Goal: Check status: Check status

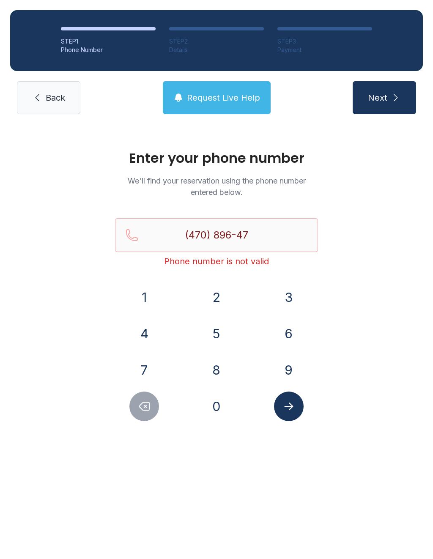
click at [141, 414] on button "Delete number" at bounding box center [144, 406] width 30 height 30
click at [140, 414] on button "Delete number" at bounding box center [144, 406] width 30 height 30
click at [148, 409] on icon "Delete number" at bounding box center [144, 406] width 13 height 13
click at [145, 409] on icon "Delete number" at bounding box center [144, 406] width 13 height 13
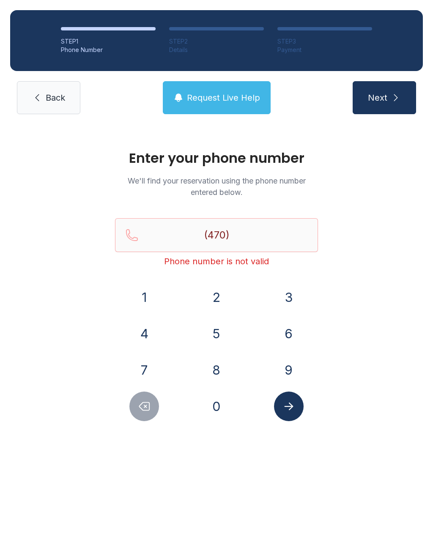
click at [145, 409] on icon "Delete number" at bounding box center [144, 406] width 13 height 13
click at [145, 414] on button "Delete number" at bounding box center [144, 406] width 30 height 30
type input "(4"
click at [145, 414] on button "Delete number" at bounding box center [144, 406] width 30 height 30
click at [143, 415] on button "Delete number" at bounding box center [144, 406] width 30 height 30
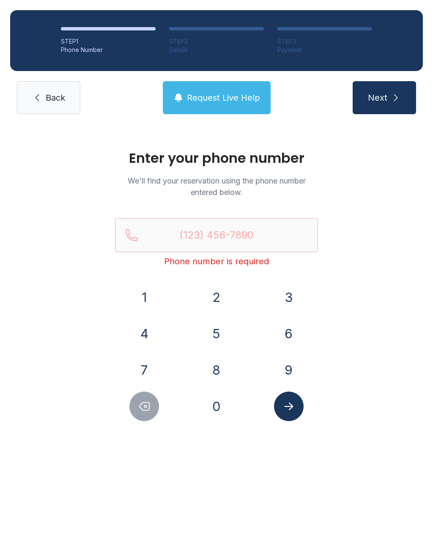
click at [143, 415] on button "Delete number" at bounding box center [144, 406] width 30 height 30
click at [148, 426] on div "Enter your phone number We'll find your reservation using the phone number ente…" at bounding box center [216, 289] width 433 height 330
click at [146, 364] on button "7" at bounding box center [144, 370] width 30 height 30
click at [215, 403] on button "0" at bounding box center [217, 406] width 30 height 30
click at [283, 330] on button "6" at bounding box center [289, 334] width 30 height 30
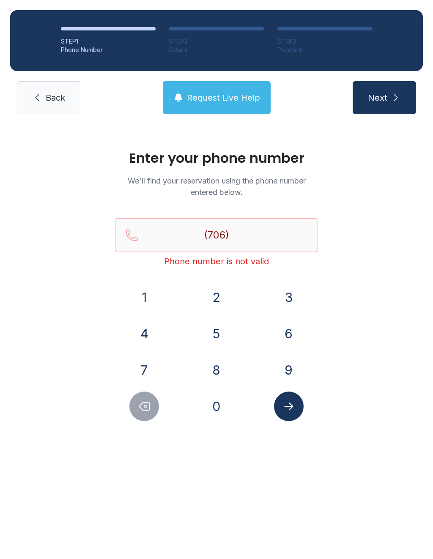
click at [284, 373] on button "9" at bounding box center [289, 370] width 30 height 30
click at [154, 379] on button "7" at bounding box center [144, 370] width 30 height 30
click at [141, 331] on button "4" at bounding box center [144, 334] width 30 height 30
click at [291, 306] on button "3" at bounding box center [289, 297] width 30 height 30
click at [215, 371] on button "8" at bounding box center [217, 370] width 30 height 30
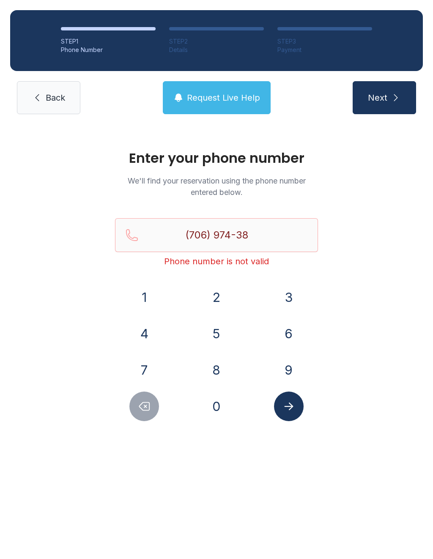
click at [143, 297] on button "1" at bounding box center [144, 297] width 30 height 30
click at [288, 333] on button "6" at bounding box center [289, 334] width 30 height 30
click at [386, 103] on span "Next" at bounding box center [377, 98] width 19 height 12
click at [290, 336] on button "6" at bounding box center [289, 334] width 30 height 30
click at [150, 358] on button "7" at bounding box center [144, 370] width 30 height 30
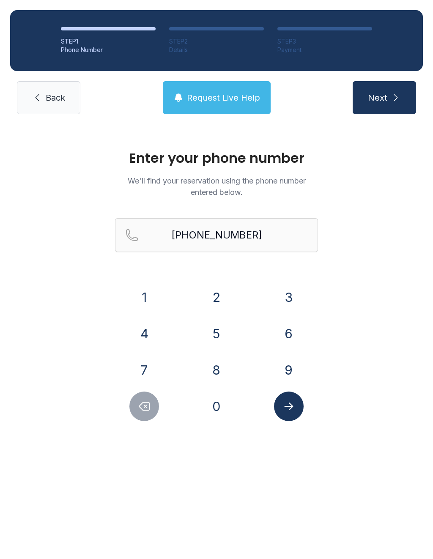
click at [210, 357] on button "8" at bounding box center [217, 370] width 30 height 30
click at [292, 321] on button "6" at bounding box center [289, 334] width 30 height 30
click at [153, 297] on button "1" at bounding box center [144, 297] width 30 height 30
click at [148, 407] on icon "Delete number" at bounding box center [144, 406] width 13 height 13
click at [147, 406] on icon "Delete number" at bounding box center [144, 406] width 13 height 13
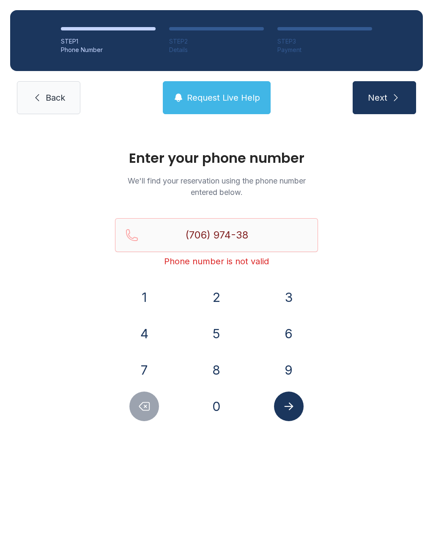
click at [141, 411] on icon "Delete number" at bounding box center [144, 406] width 13 height 13
click at [140, 409] on icon "Delete number" at bounding box center [144, 406] width 13 height 13
click at [150, 401] on icon "Delete number" at bounding box center [144, 406] width 13 height 13
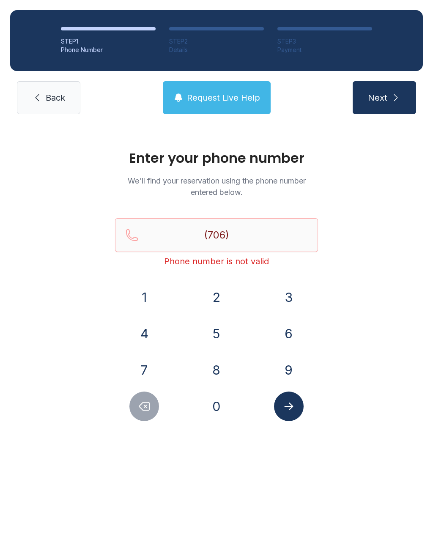
click at [150, 409] on icon "Delete number" at bounding box center [144, 406] width 13 height 13
type input "(7"
click at [148, 412] on icon "Delete number" at bounding box center [144, 406] width 13 height 13
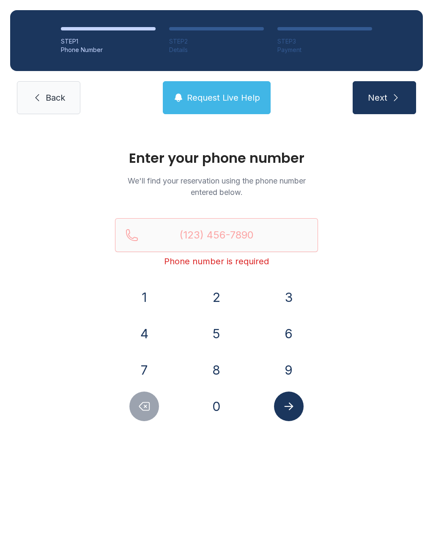
click at [289, 328] on button "6" at bounding box center [289, 334] width 30 height 30
click at [148, 368] on button "7" at bounding box center [144, 370] width 30 height 30
click at [222, 362] on button "8" at bounding box center [217, 370] width 30 height 30
click at [288, 293] on button "3" at bounding box center [289, 297] width 30 height 30
click at [146, 408] on icon "Delete number" at bounding box center [144, 406] width 13 height 13
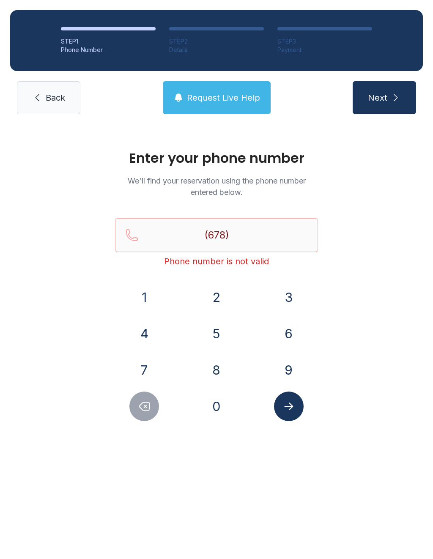
click at [290, 327] on button "6" at bounding box center [289, 334] width 30 height 30
click at [147, 292] on button "1" at bounding box center [144, 297] width 30 height 30
click at [151, 359] on button "7" at bounding box center [144, 370] width 30 height 30
click at [291, 295] on button "3" at bounding box center [289, 297] width 30 height 30
click at [145, 296] on button "1" at bounding box center [144, 297] width 30 height 30
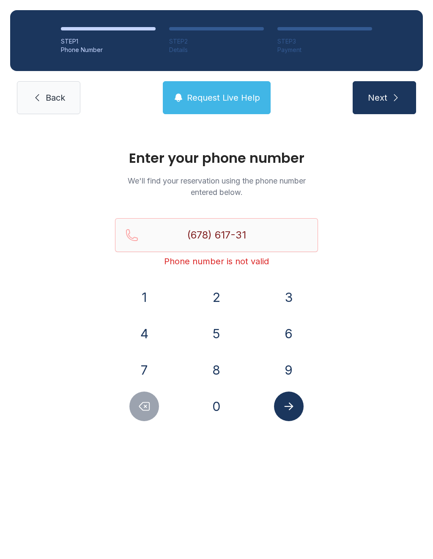
click at [214, 295] on button "2" at bounding box center [217, 297] width 30 height 30
click at [291, 369] on button "9" at bounding box center [289, 370] width 30 height 30
click at [294, 409] on icon "Submit lookup form" at bounding box center [288, 406] width 13 height 13
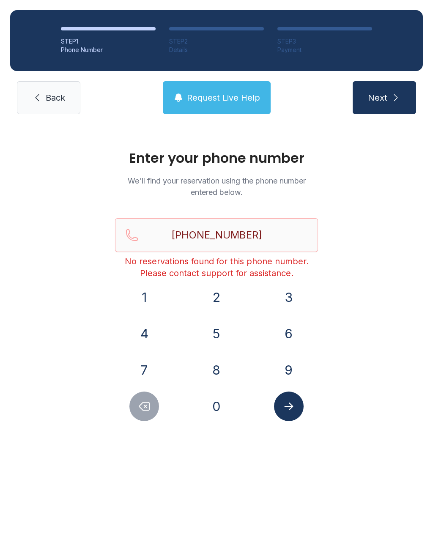
click at [152, 417] on button "Delete number" at bounding box center [144, 406] width 30 height 30
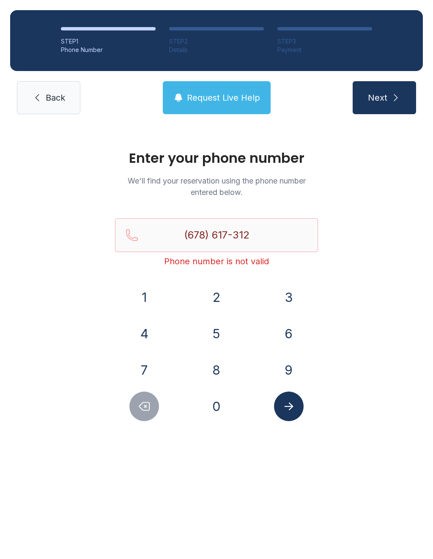
click at [151, 416] on button "Delete number" at bounding box center [144, 406] width 30 height 30
click at [152, 397] on button "Delete number" at bounding box center [144, 406] width 30 height 30
click at [151, 397] on button "Delete number" at bounding box center [144, 406] width 30 height 30
click at [148, 416] on button "Delete number" at bounding box center [144, 406] width 30 height 30
click at [145, 414] on button "Delete number" at bounding box center [144, 406] width 30 height 30
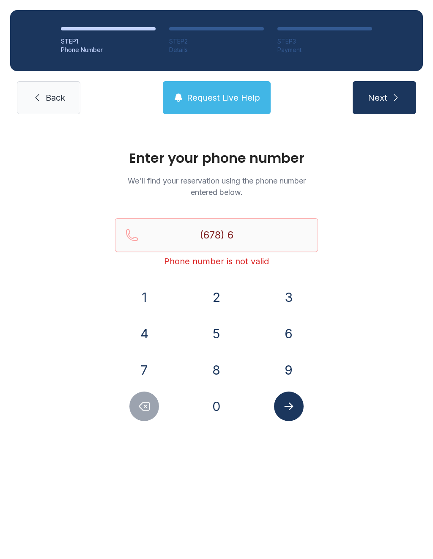
click at [145, 414] on button "Delete number" at bounding box center [144, 406] width 30 height 30
click at [145, 413] on button "Delete number" at bounding box center [144, 406] width 30 height 30
click at [144, 412] on button "Delete number" at bounding box center [144, 406] width 30 height 30
type input "(6"
click at [146, 411] on icon "Delete number" at bounding box center [144, 406] width 13 height 13
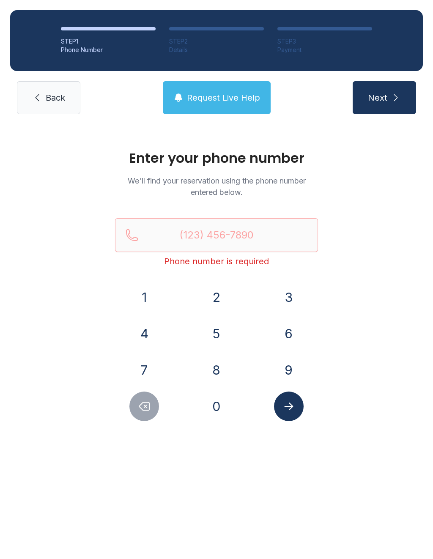
click at [146, 411] on icon "Delete number" at bounding box center [144, 406] width 13 height 13
click at [147, 409] on icon "Delete number" at bounding box center [144, 406] width 13 height 13
